Goal: Entertainment & Leisure: Consume media (video, audio)

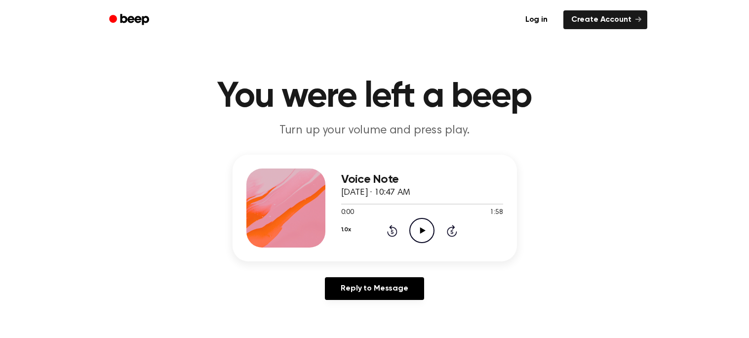
click at [418, 233] on icon "Play Audio" at bounding box center [421, 230] width 25 height 25
click at [575, 1] on div "Log in Create Account" at bounding box center [374, 19] width 545 height 39
click at [425, 226] on icon "Play Audio" at bounding box center [421, 230] width 25 height 25
click at [423, 226] on icon "Play Audio" at bounding box center [421, 230] width 25 height 25
click at [418, 231] on icon "Play Audio" at bounding box center [421, 230] width 25 height 25
